Goal: Task Accomplishment & Management: Use online tool/utility

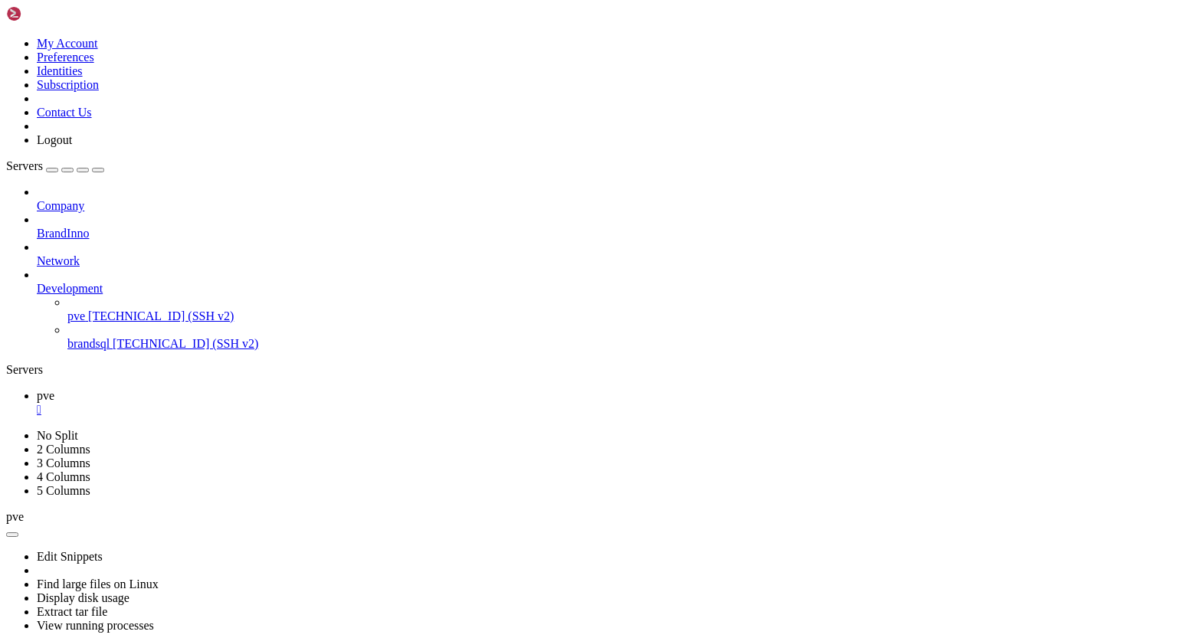
scroll to position [13234, 0]
drag, startPoint x: 321, startPoint y: 1178, endPoint x: 221, endPoint y: 1136, distance: 109.2
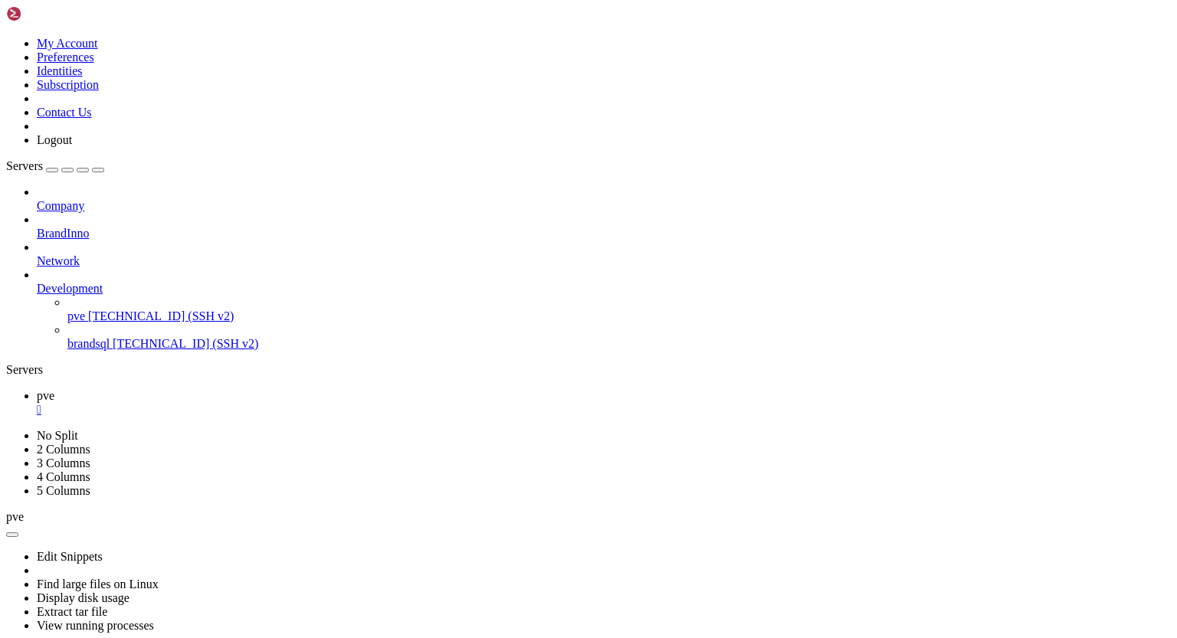
scroll to position [0, 0]
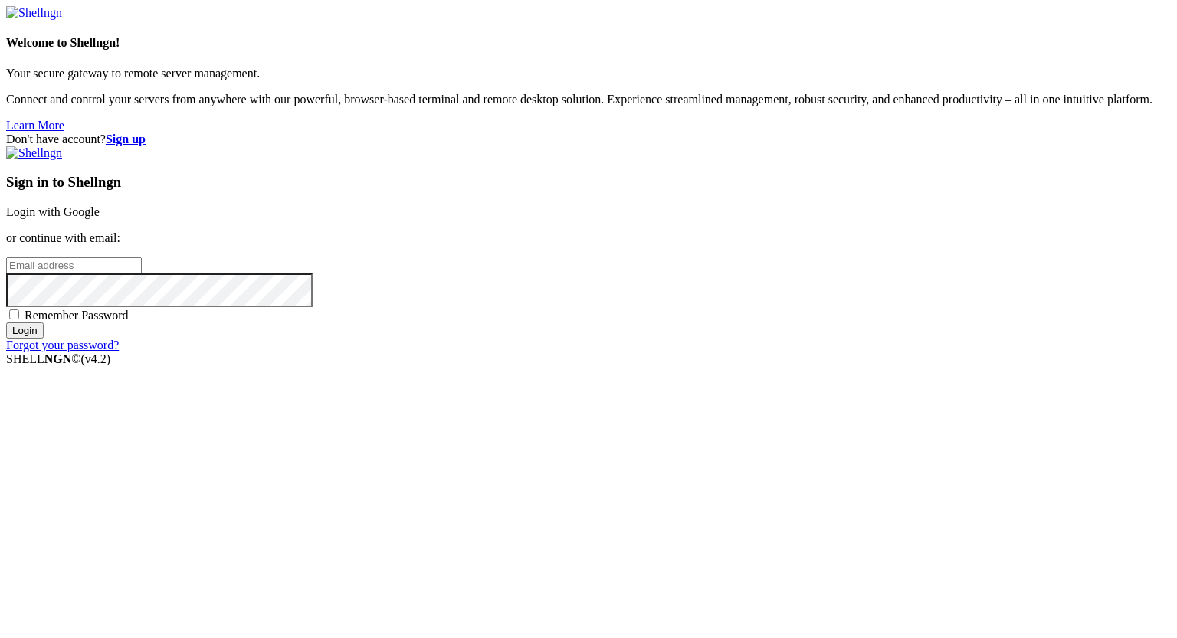
type input "[PERSON_NAME][EMAIL_ADDRESS][DOMAIN_NAME]"
click at [44, 339] on input "Login" at bounding box center [25, 331] width 38 height 16
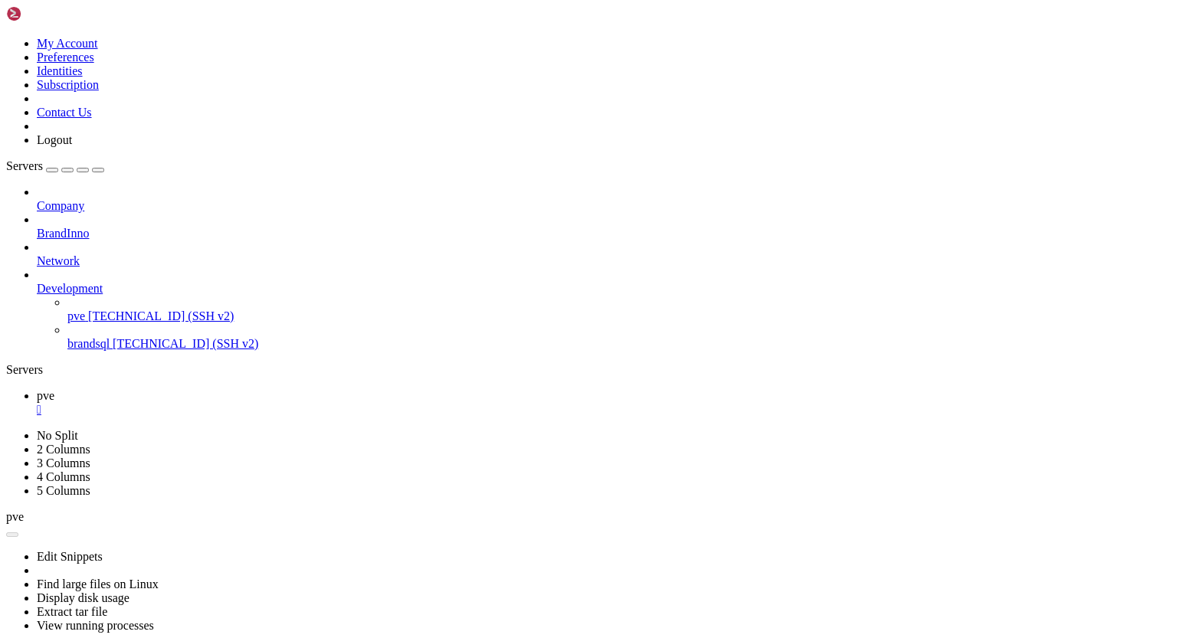
scroll to position [10538, 0]
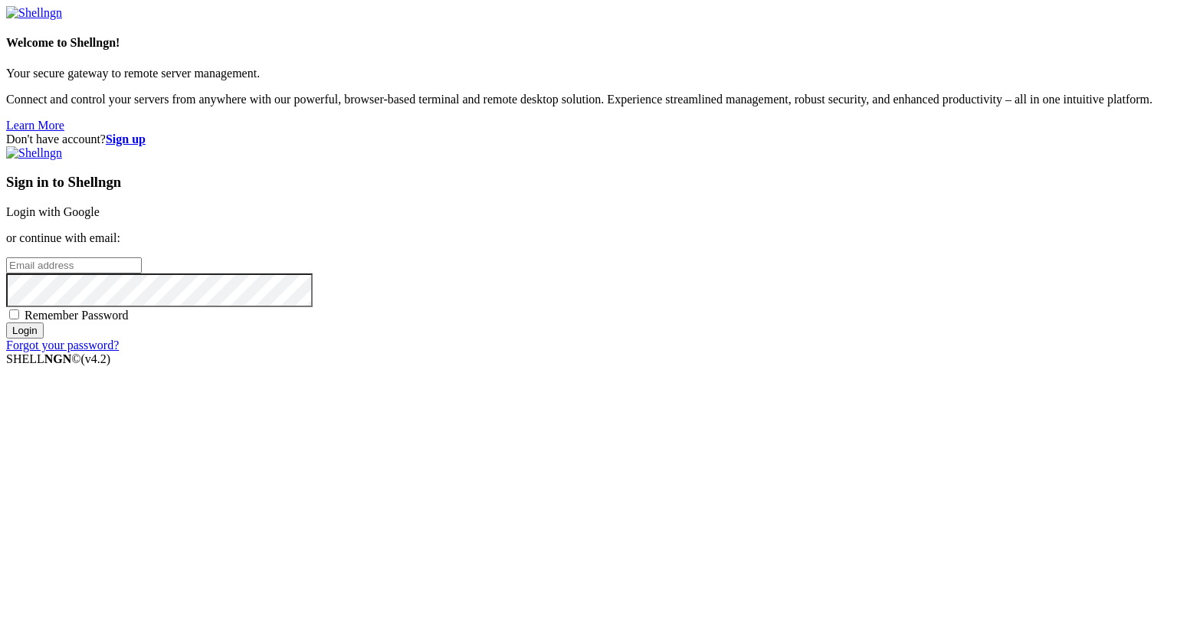
type input "[PERSON_NAME][EMAIL_ADDRESS][DOMAIN_NAME]"
click at [44, 339] on input "Login" at bounding box center [25, 331] width 38 height 16
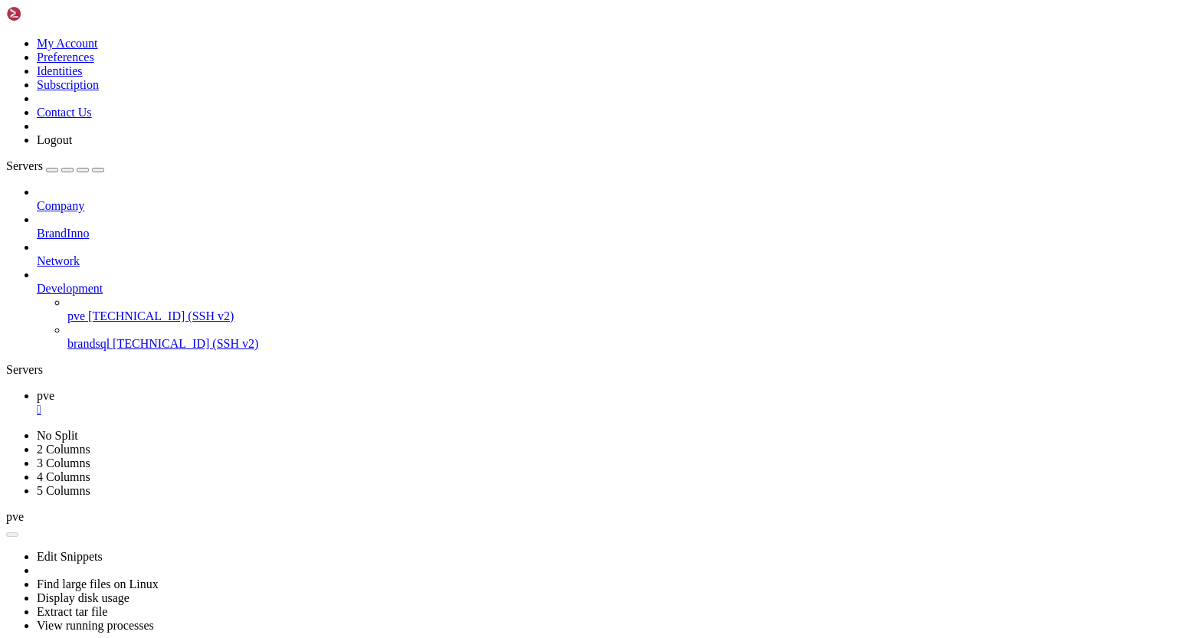
scroll to position [10538, 0]
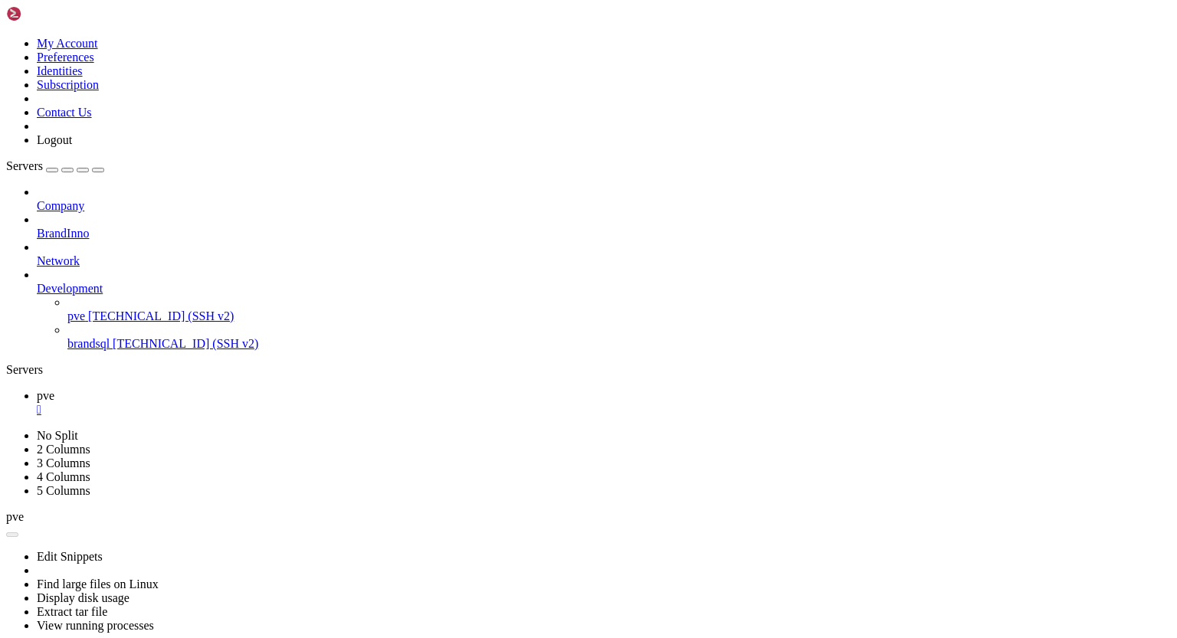
drag, startPoint x: 12, startPoint y: 737, endPoint x: 147, endPoint y: 877, distance: 194.0
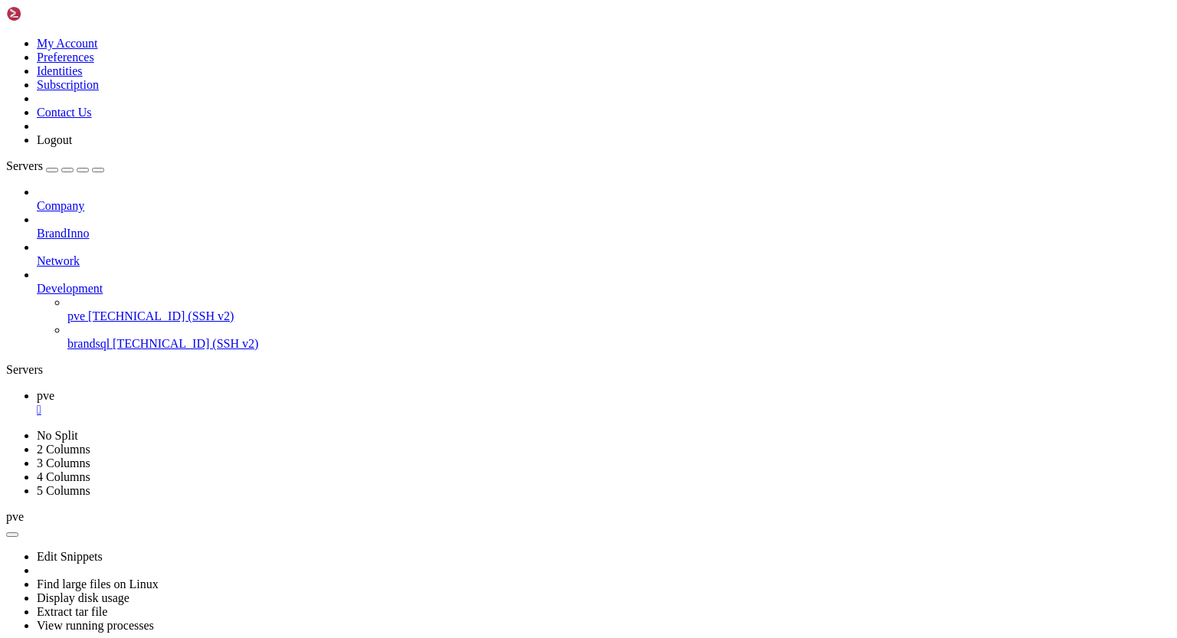
drag, startPoint x: 495, startPoint y: 1138, endPoint x: 626, endPoint y: 1154, distance: 132.0
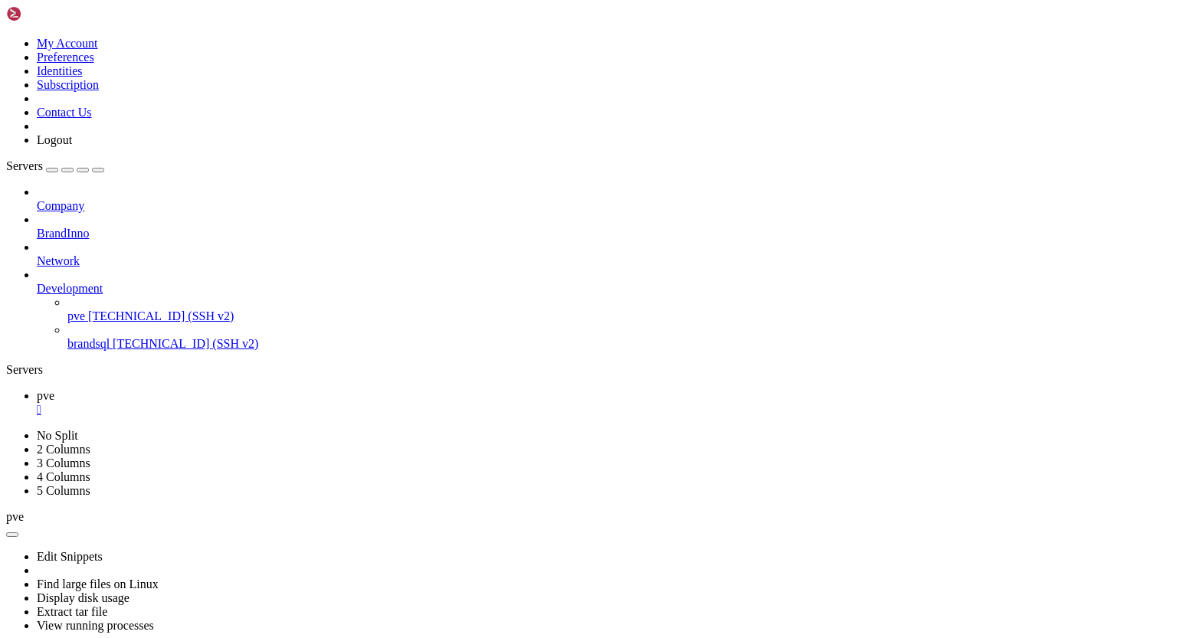
drag, startPoint x: 497, startPoint y: 1140, endPoint x: 602, endPoint y: 958, distance: 210.4
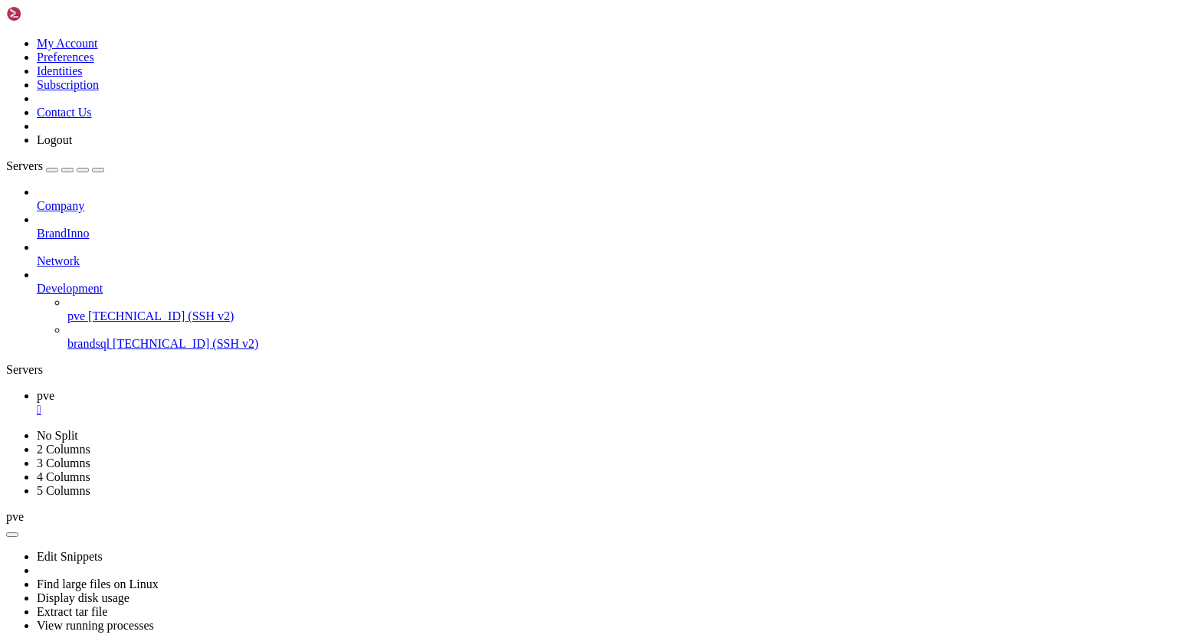
drag, startPoint x: 497, startPoint y: 1139, endPoint x: 622, endPoint y: 1140, distance: 125.7
drag, startPoint x: 356, startPoint y: 1117, endPoint x: 475, endPoint y: 1117, distance: 119.5
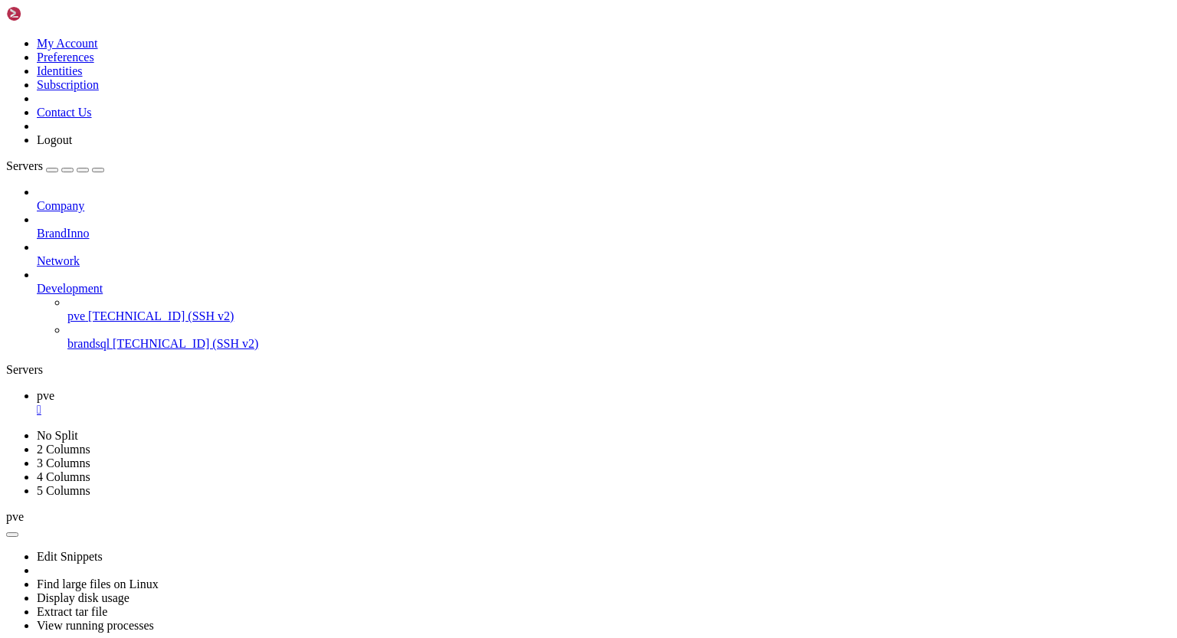
drag, startPoint x: 14, startPoint y: 1142, endPoint x: 304, endPoint y: 1182, distance: 293.1
